Goal: Use online tool/utility

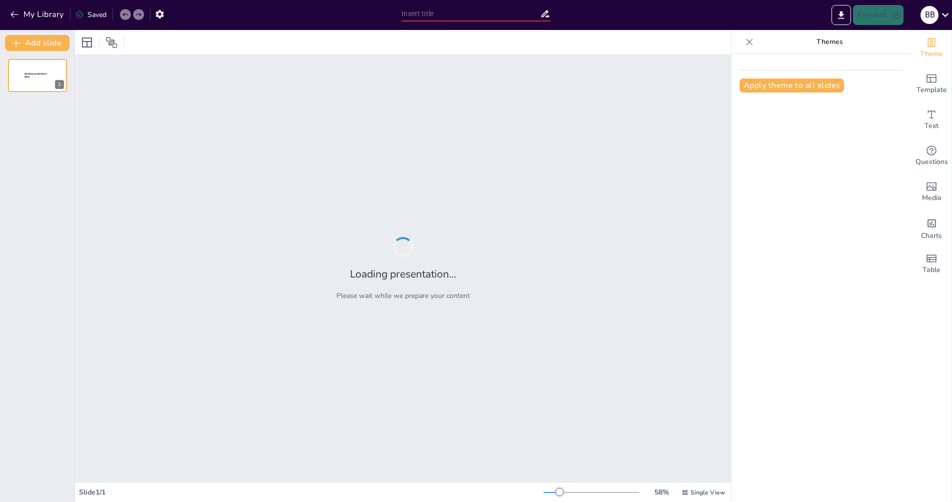
type input "Стратегия создания агентской сети Cloud24: Дорожная карта и цели на ближайшие 6…"
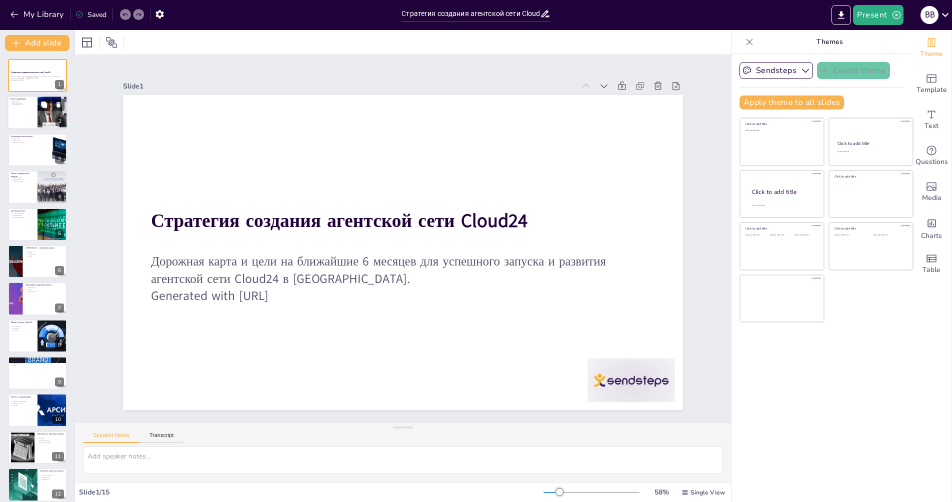
click at [44, 108] on button at bounding box center [44, 105] width 12 height 12
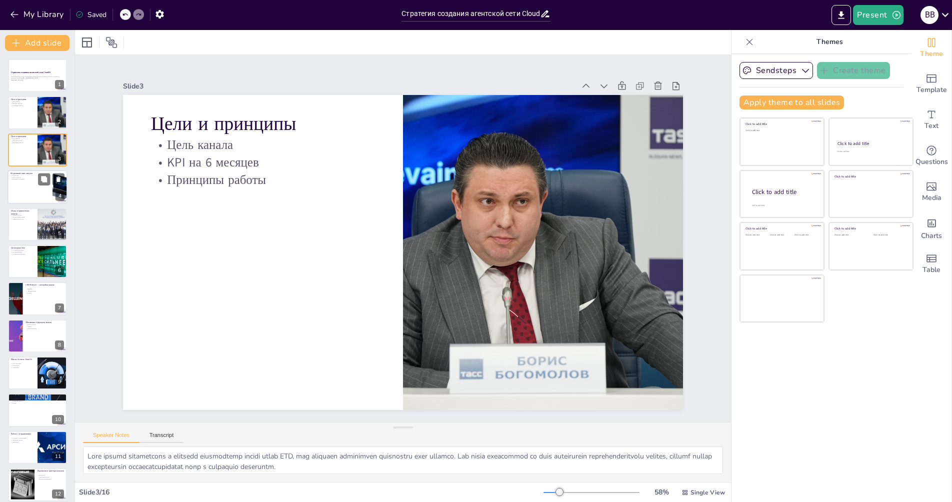
click at [34, 176] on p "Подготовка" at bounding box center [29, 175] width 39 height 2
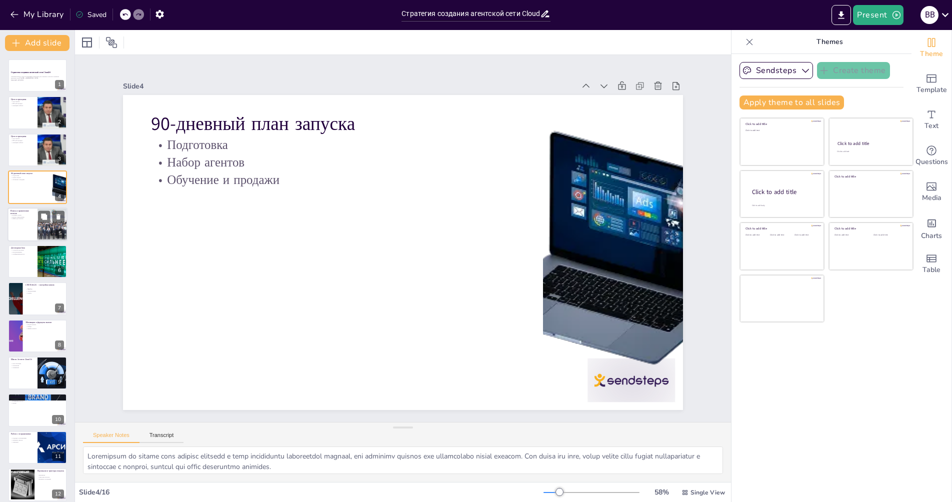
click at [37, 225] on div at bounding box center [37, 224] width 60 height 34
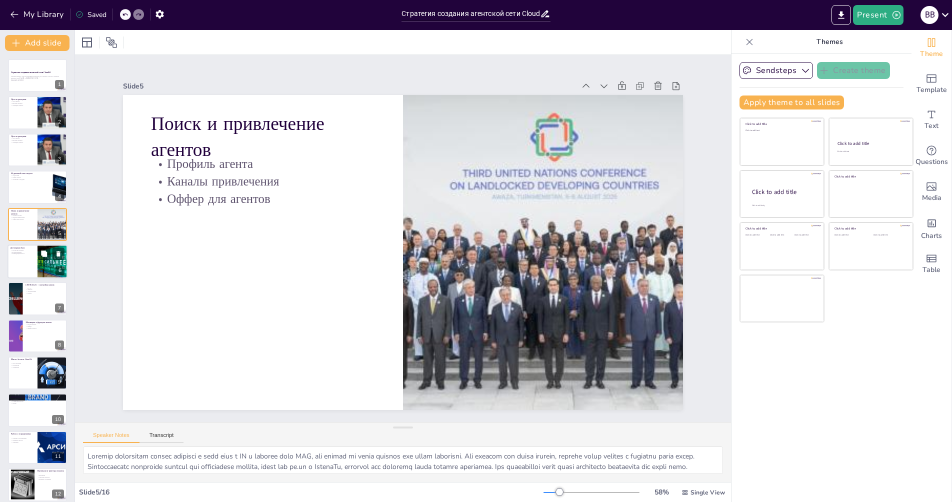
click at [31, 267] on div at bounding box center [37, 261] width 60 height 34
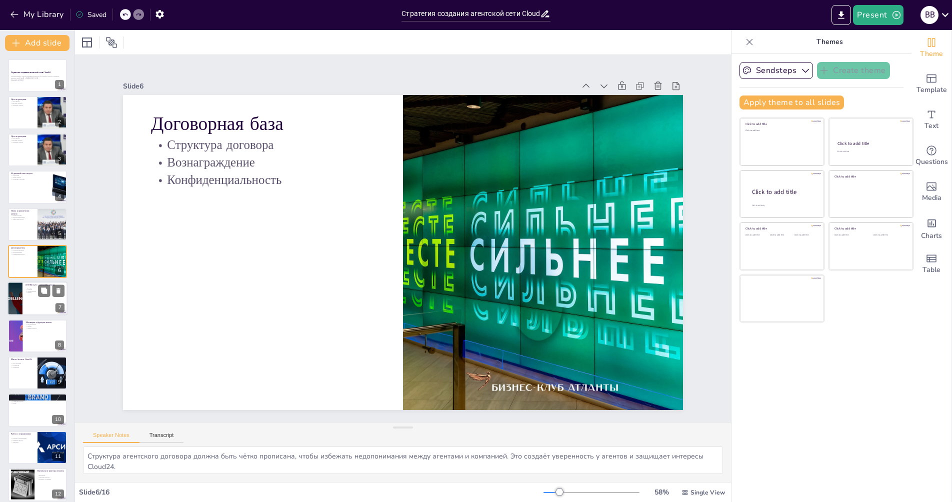
click at [27, 299] on div at bounding box center [37, 299] width 60 height 34
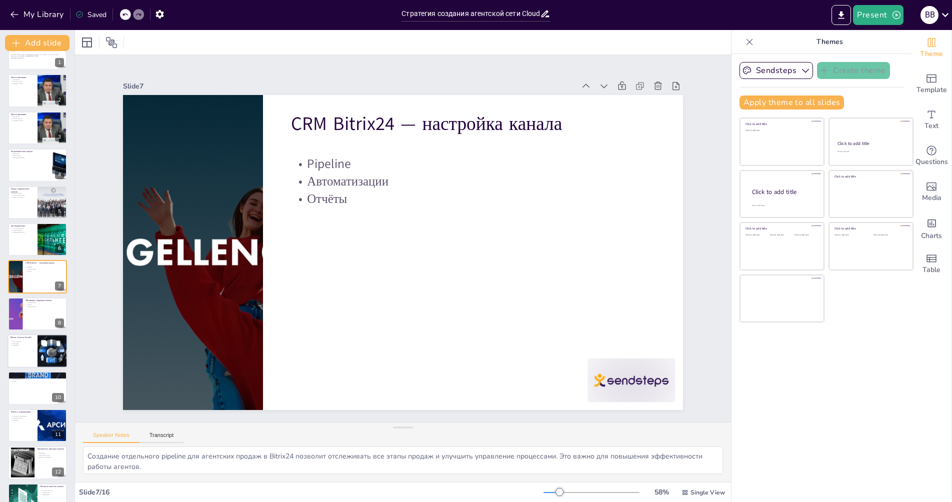
click at [24, 337] on p "Школа Агентов Cloud24" at bounding box center [22, 337] width 24 height 3
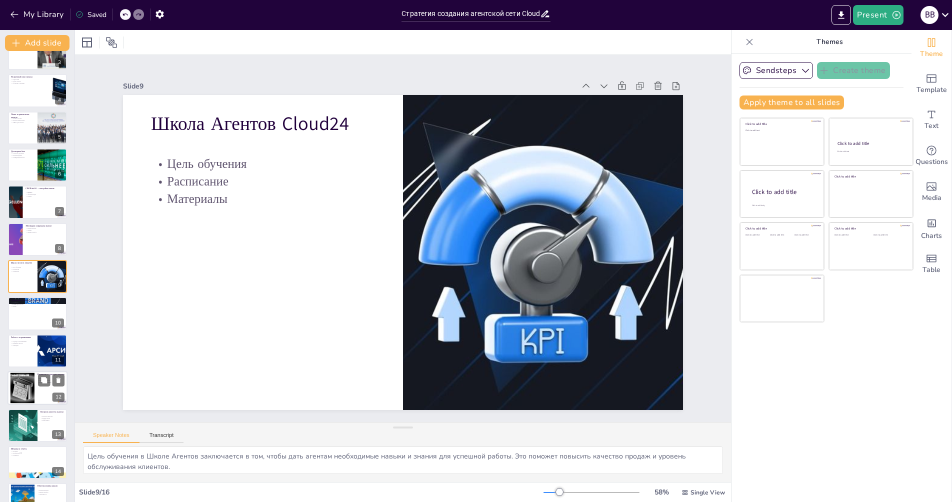
click at [22, 373] on div at bounding box center [22, 388] width 51 height 30
type textarea "Определение основных вертикалей поможет агентам сосредоточиться на наиболее пер…"
